Goal: Transaction & Acquisition: Book appointment/travel/reservation

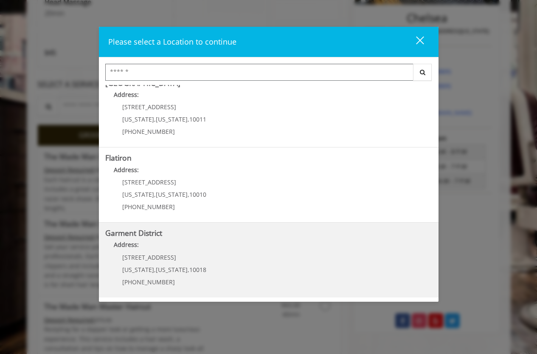
scroll to position [307, 0]
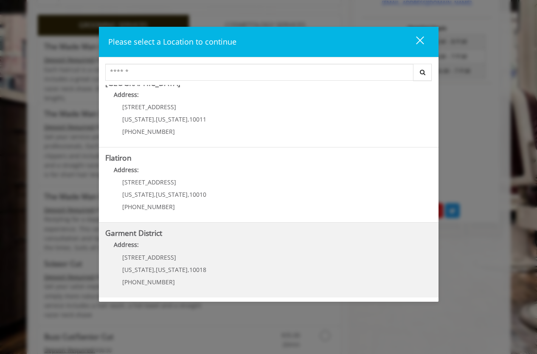
click at [207, 240] on District "Address:" at bounding box center [268, 247] width 327 height 14
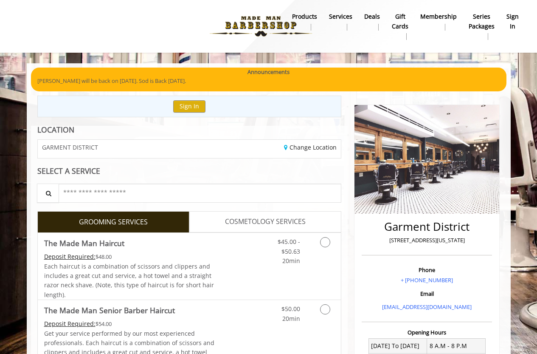
click at [513, 16] on b "sign in" at bounding box center [513, 21] width 12 height 19
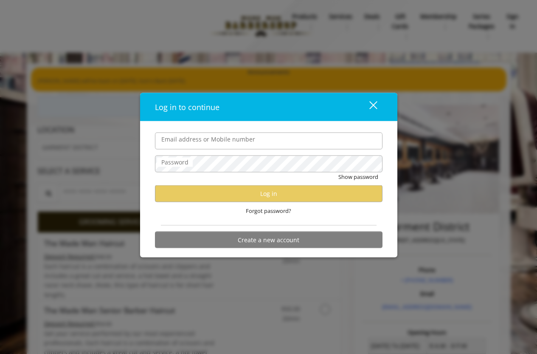
type input "**********"
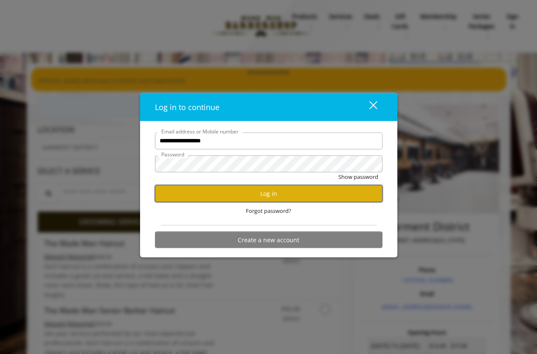
click at [237, 193] on button "Log in" at bounding box center [269, 193] width 228 height 17
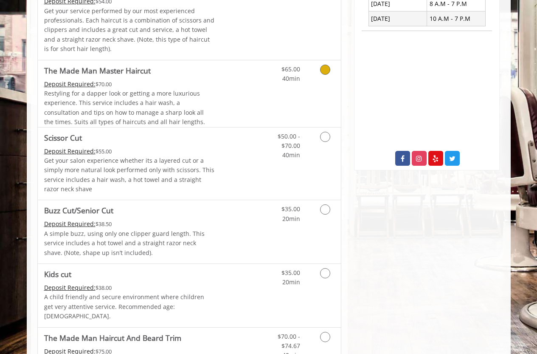
scroll to position [467, 0]
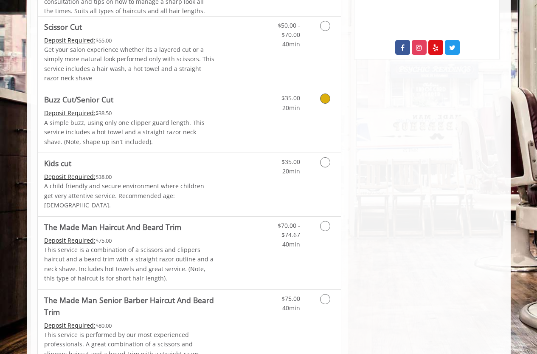
click at [223, 118] on link "Discounted Price" at bounding box center [239, 120] width 51 height 63
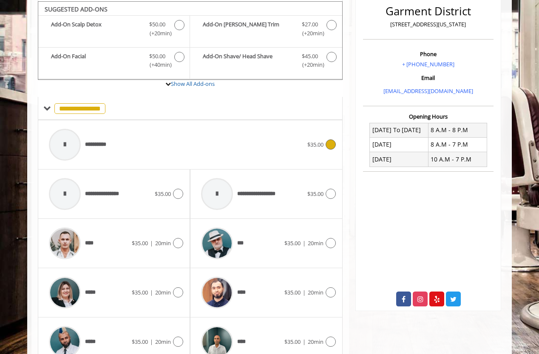
scroll to position [217, 0]
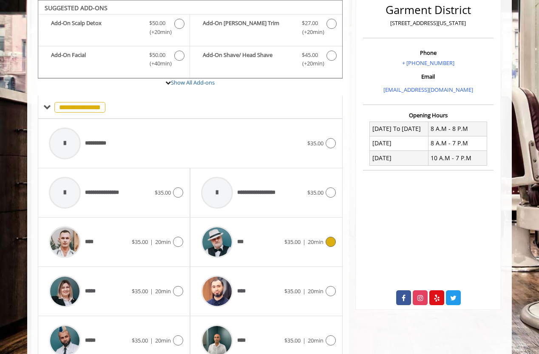
click at [284, 234] on div "*** $35.00 | 20min" at bounding box center [266, 242] width 138 height 40
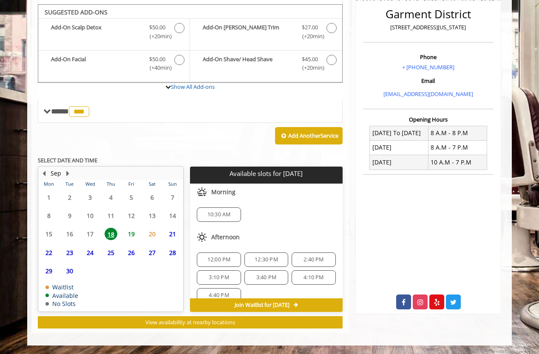
scroll to position [74, 0]
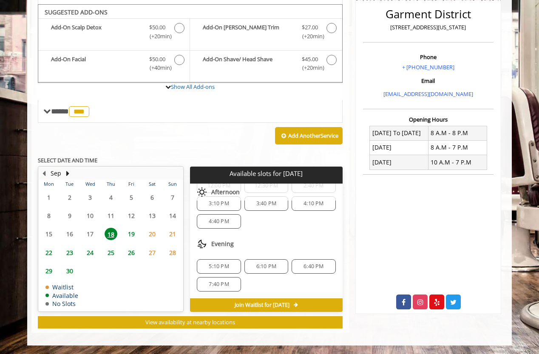
click at [131, 234] on span "19" at bounding box center [131, 234] width 13 height 12
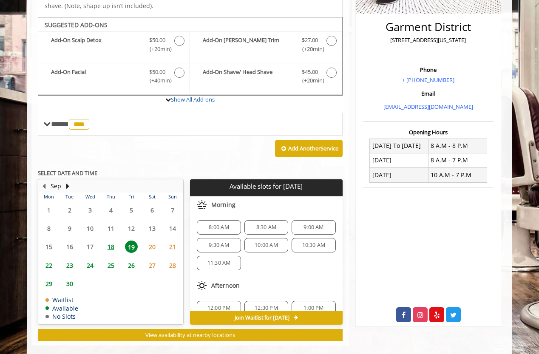
scroll to position [213, 0]
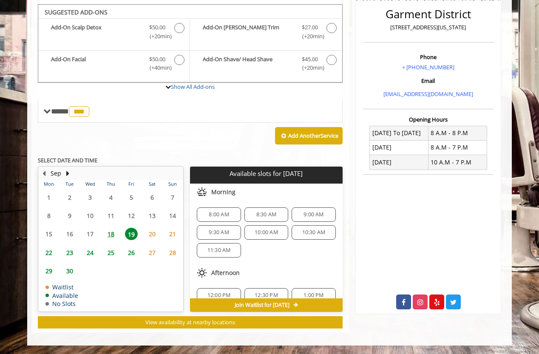
click at [218, 217] on span "8:00 AM" at bounding box center [219, 214] width 20 height 7
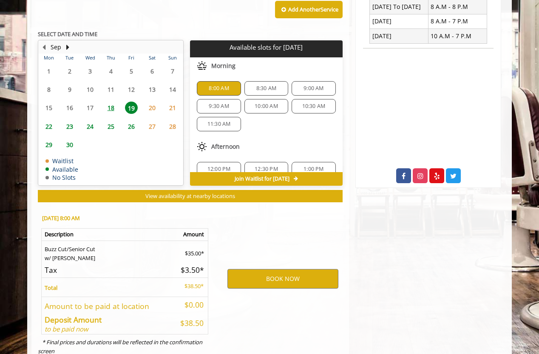
scroll to position [366, 0]
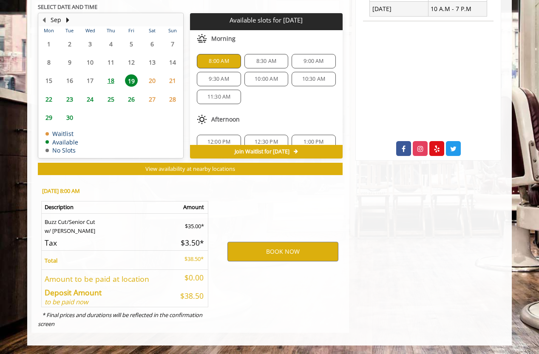
click at [113, 82] on span "18" at bounding box center [110, 80] width 13 height 12
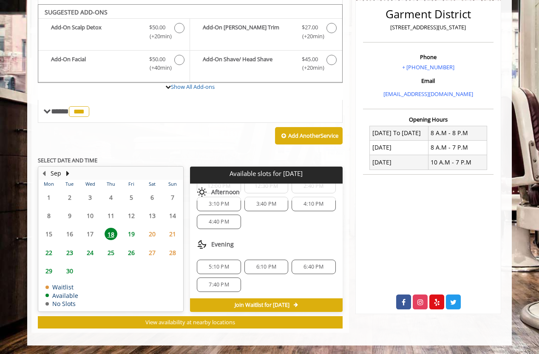
scroll to position [74, 0]
click at [313, 268] on span "6:40 PM" at bounding box center [313, 266] width 20 height 7
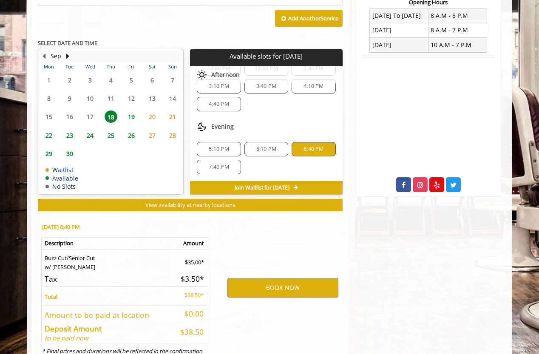
scroll to position [366, 0]
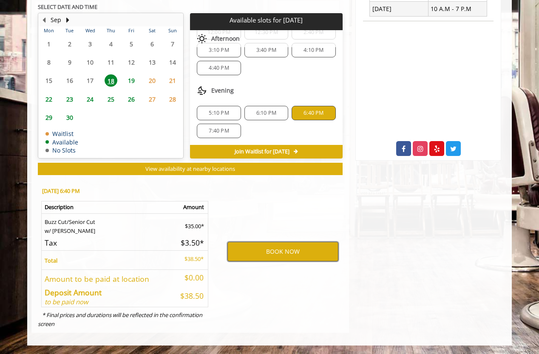
click at [302, 247] on button "BOOK NOW" at bounding box center [282, 252] width 111 height 20
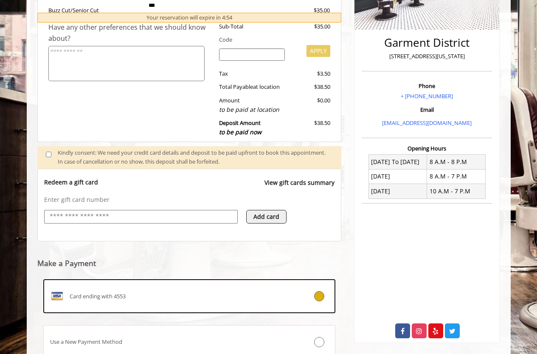
scroll to position [251, 0]
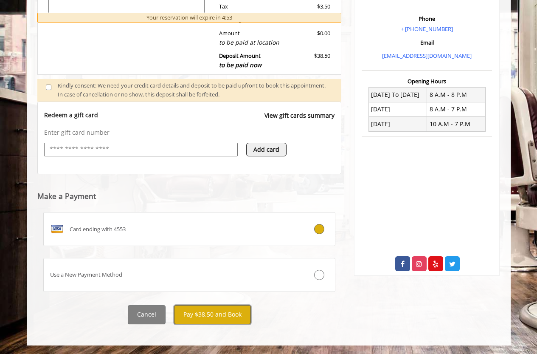
click at [228, 312] on button "Pay $38.50 and Book" at bounding box center [212, 314] width 77 height 19
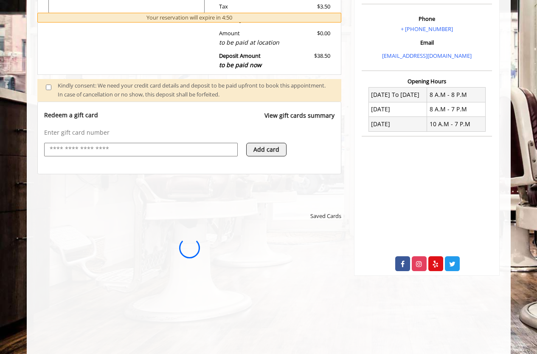
scroll to position [0, 0]
